Goal: Task Accomplishment & Management: Complete application form

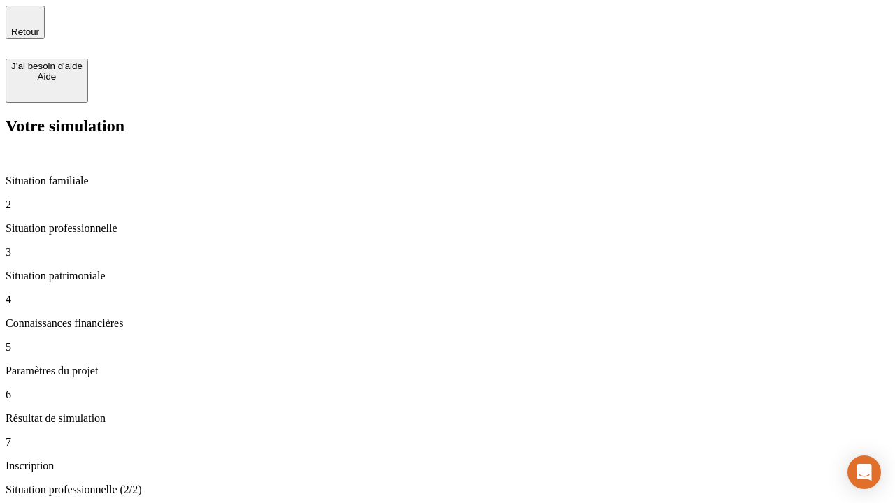
type input "30 000"
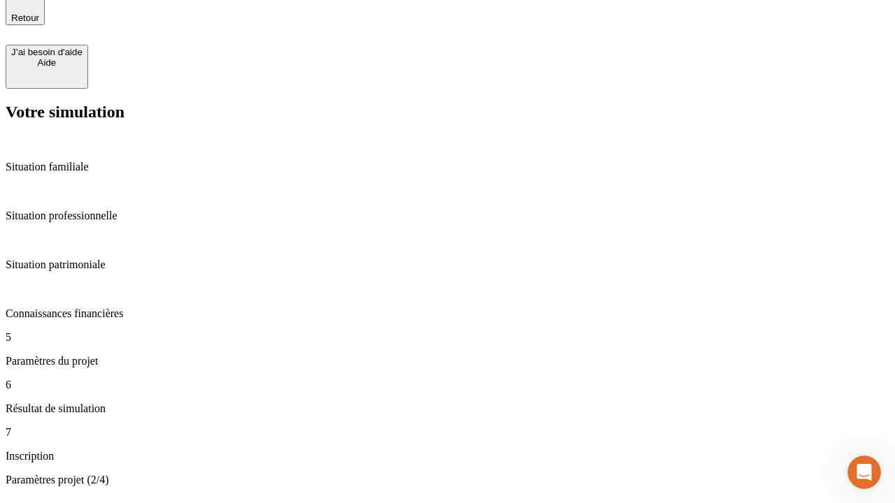
type input "25"
type input "1 000"
type input "640"
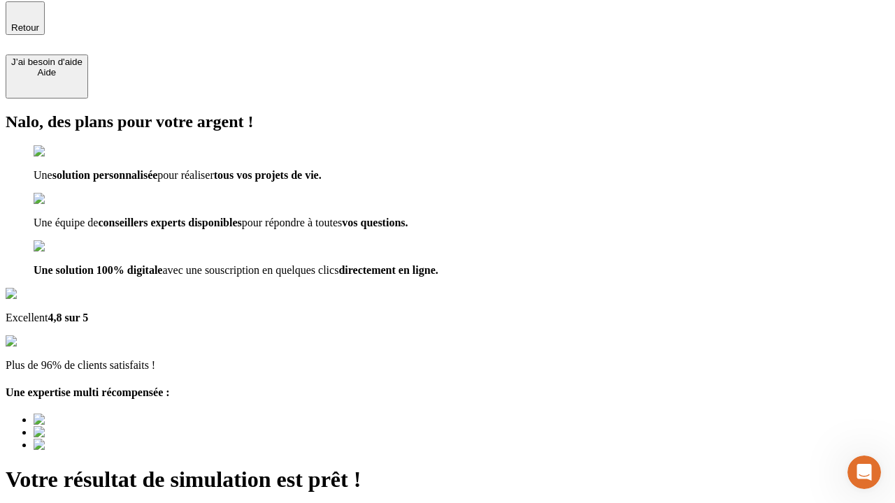
type input "[EMAIL_ADDRESS][PERSON_NAME][DOMAIN_NAME]"
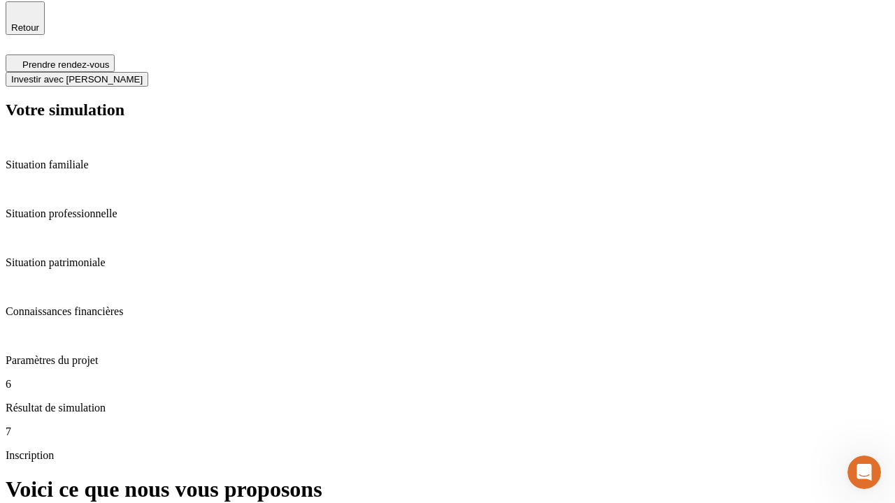
click at [143, 74] on span "Investir avec [PERSON_NAME]" at bounding box center [76, 79] width 131 height 10
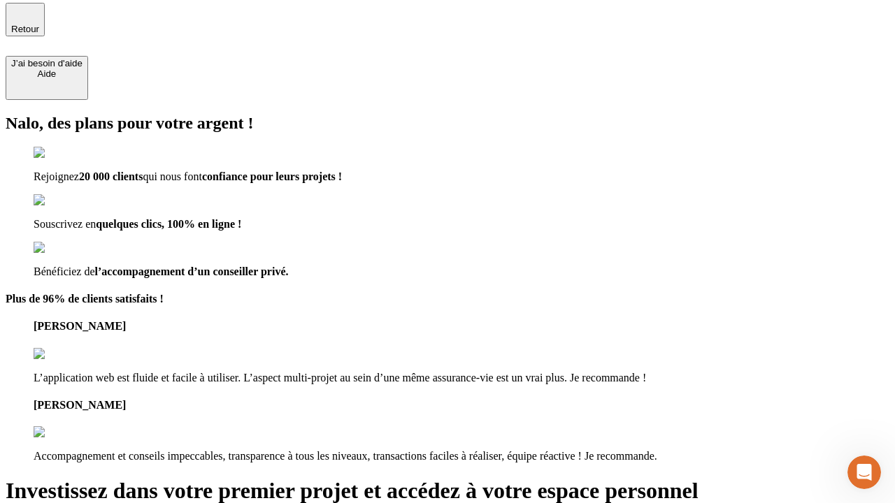
type input "[PERSON_NAME][EMAIL_ADDRESS][DOMAIN_NAME]"
